Goal: Find specific page/section: Find specific page/section

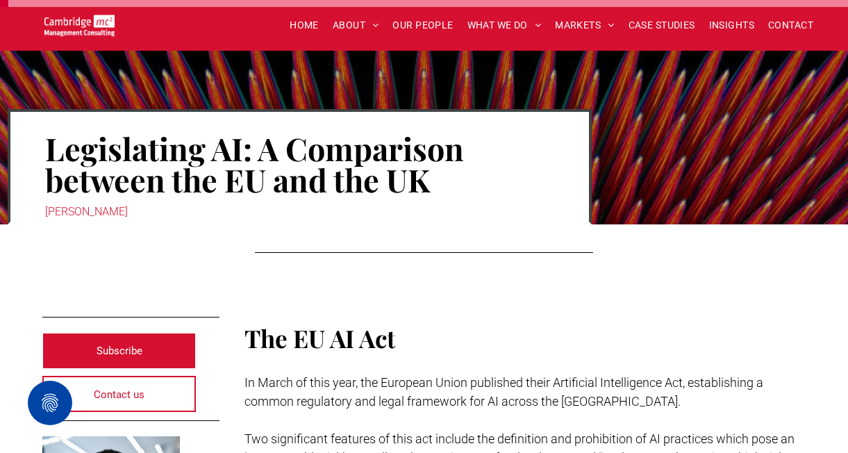
scroll to position [86, 0]
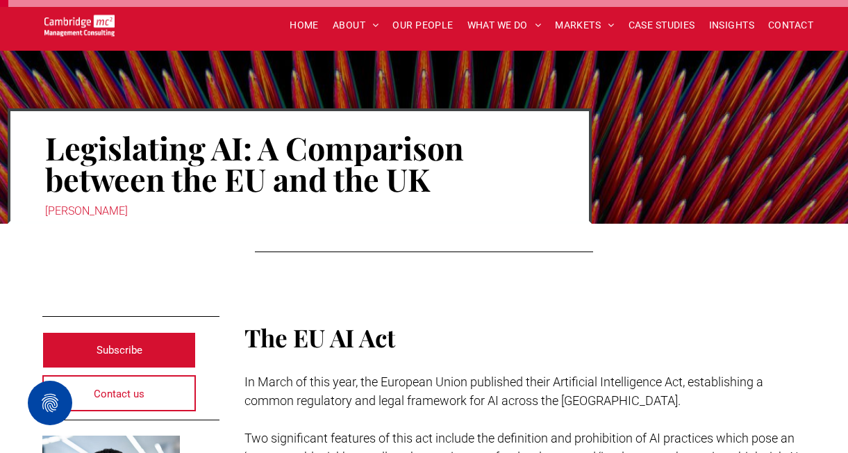
click at [115, 211] on div "[PERSON_NAME]" at bounding box center [299, 211] width 509 height 19
click at [113, 207] on div "[PERSON_NAME]" at bounding box center [299, 211] width 509 height 19
drag, startPoint x: 74, startPoint y: 206, endPoint x: 215, endPoint y: 208, distance: 141.1
click at [215, 208] on div "[PERSON_NAME]" at bounding box center [299, 211] width 509 height 19
copy div "Weerasinghe"
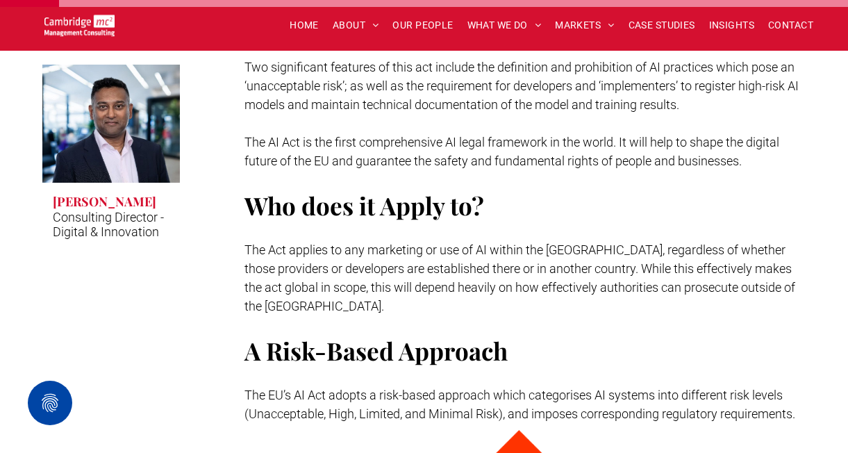
scroll to position [494, 0]
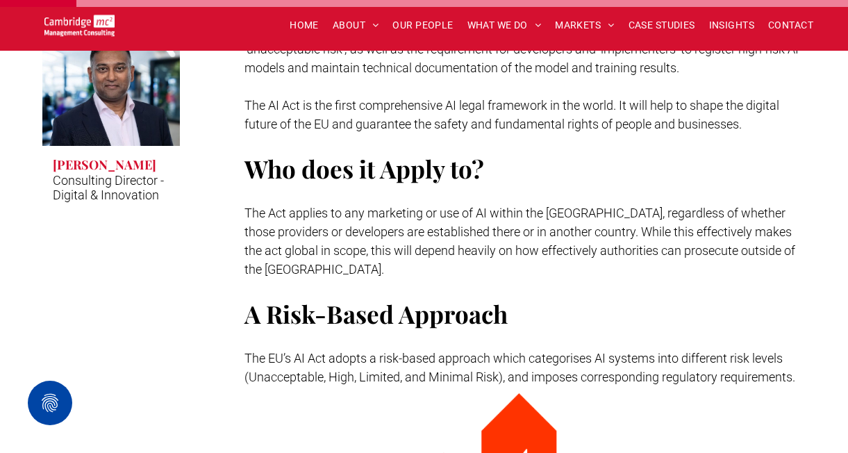
click at [128, 163] on h3 "[PERSON_NAME]" at bounding box center [105, 164] width 104 height 17
click at [127, 171] on h3 "[PERSON_NAME]" at bounding box center [105, 164] width 104 height 17
click at [127, 168] on h3 "[PERSON_NAME]" at bounding box center [105, 164] width 104 height 17
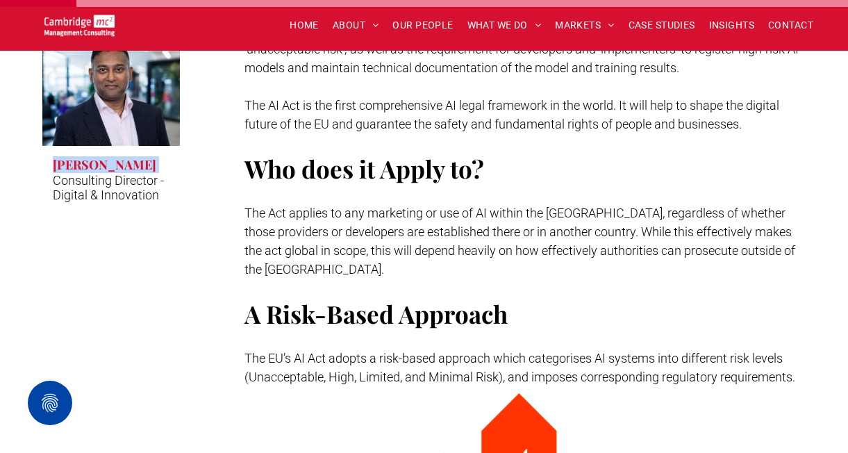
drag, startPoint x: 45, startPoint y: 162, endPoint x: 210, endPoint y: 163, distance: 164.7
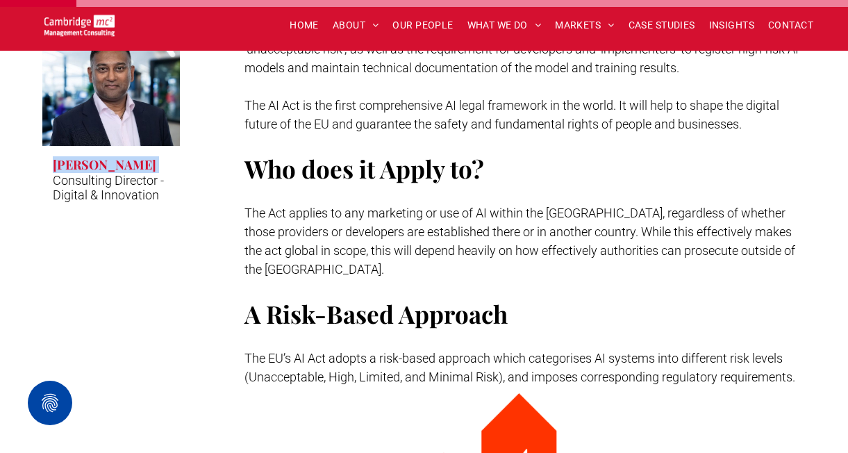
click at [151, 117] on link "Rachi Weerasinghe" at bounding box center [111, 86] width 147 height 125
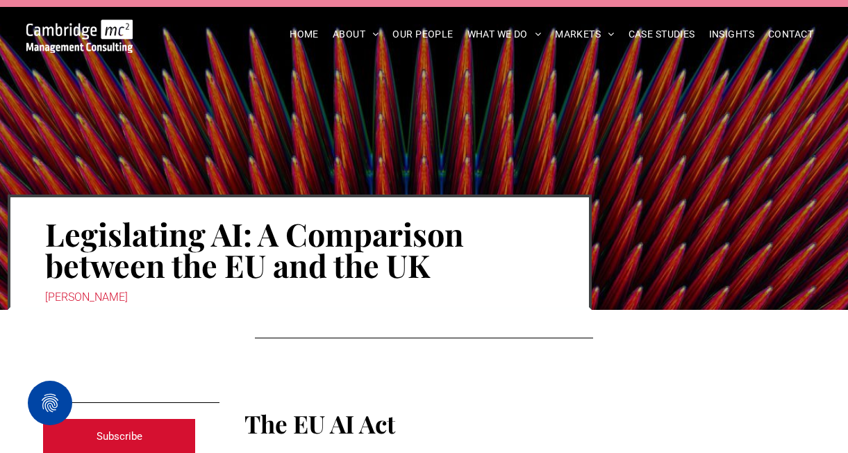
scroll to position [30, 0]
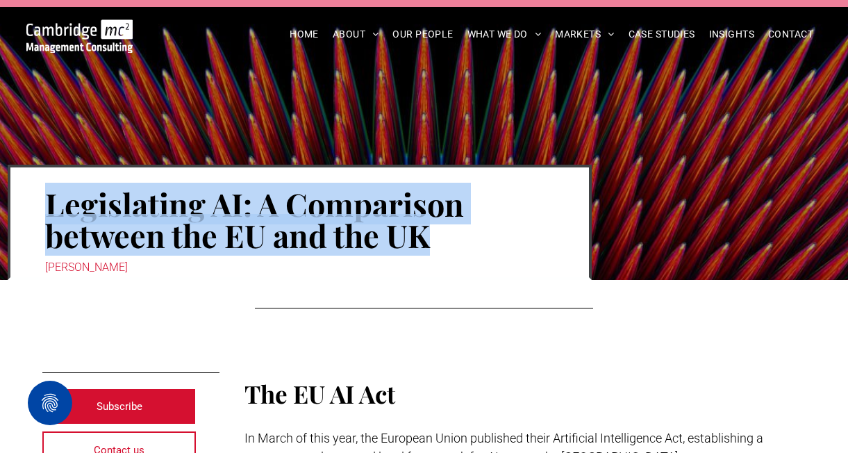
drag, startPoint x: 428, startPoint y: 240, endPoint x: 8, endPoint y: 188, distance: 423.6
click at [8, 188] on div "Legislating AI: A Comparison between the EU and the UK Rachi Weerasinghe" at bounding box center [300, 222] width 584 height 115
copy h1 "Legislating AI: A Comparison between the EU and the UK"
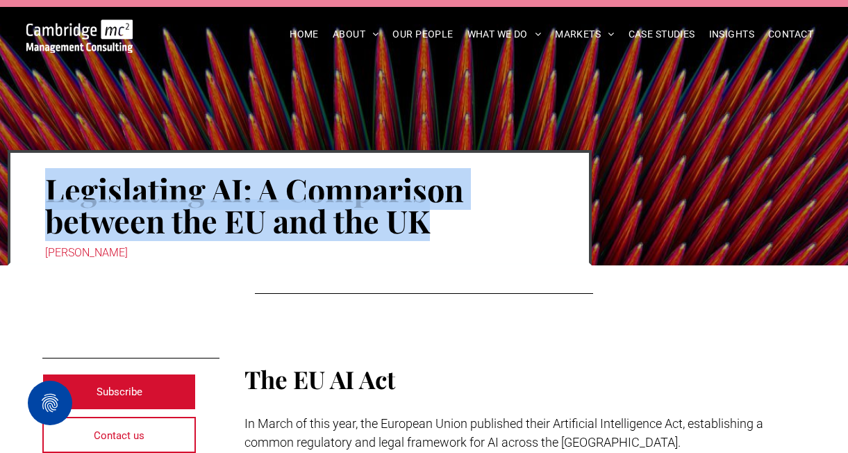
scroll to position [0, 0]
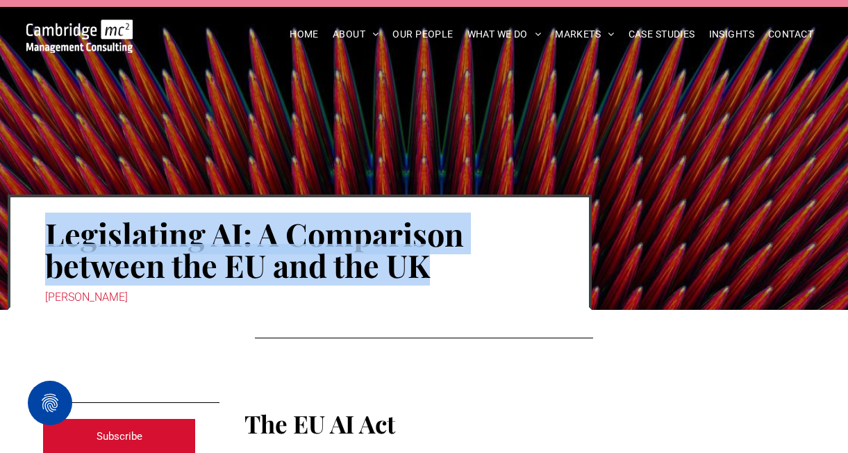
copy h1 "Legislating AI: A Comparison between the EU and the UK"
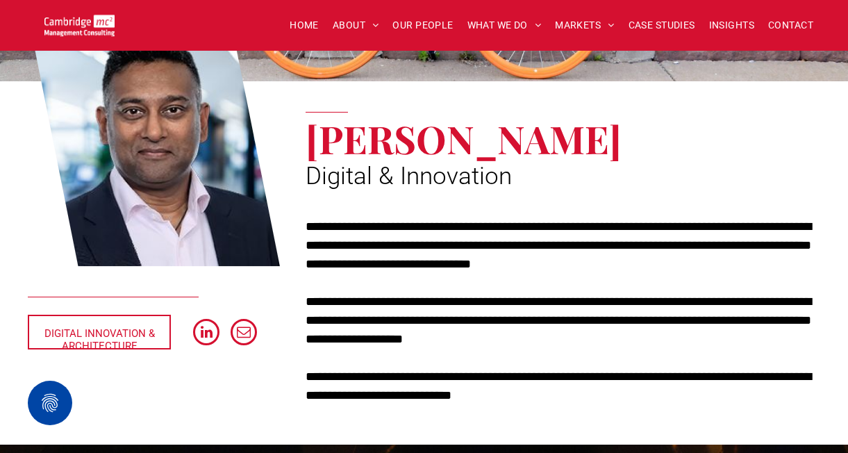
scroll to position [179, 0]
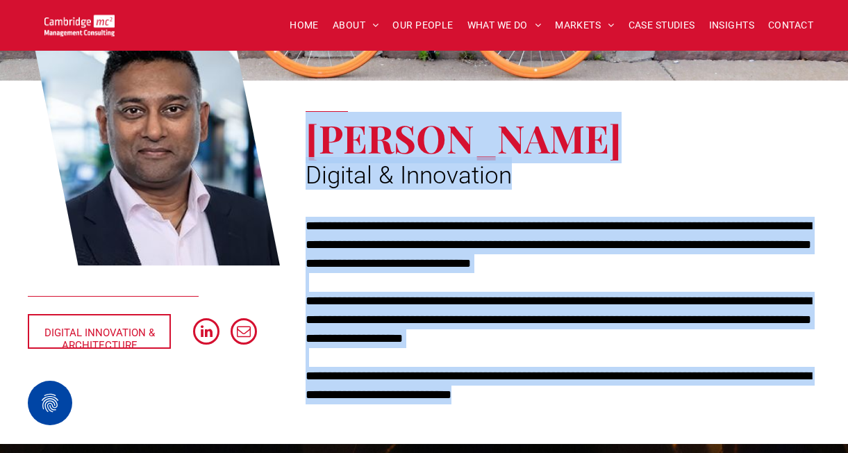
drag, startPoint x: 308, startPoint y: 137, endPoint x: 586, endPoint y: 410, distance: 389.7
click at [586, 410] on div "**********" at bounding box center [556, 204] width 529 height 413
copy div "**********"
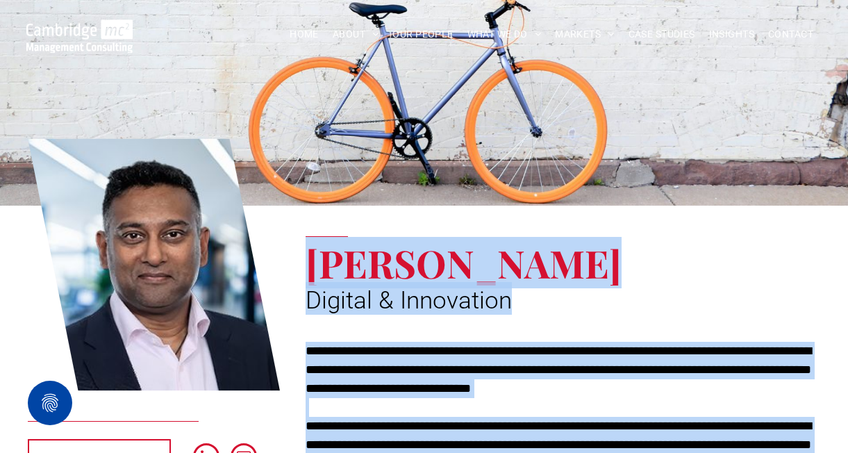
scroll to position [0, 0]
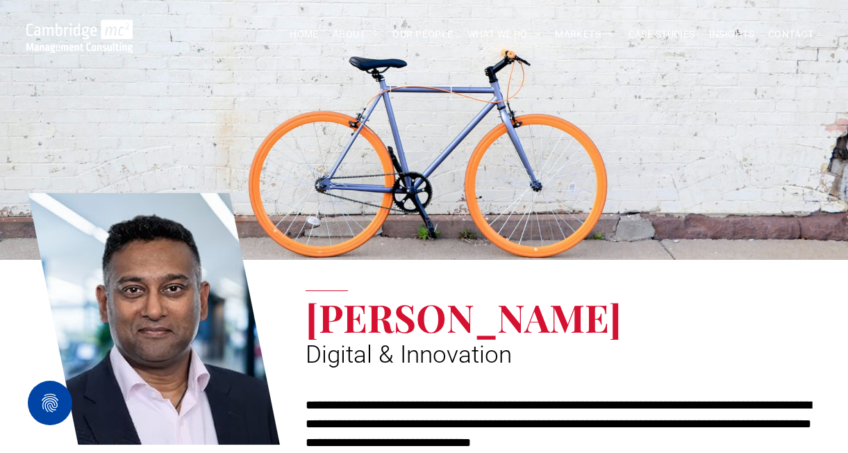
click at [422, 252] on div "**********" at bounding box center [556, 383] width 529 height 413
